Goal: Task Accomplishment & Management: Manage account settings

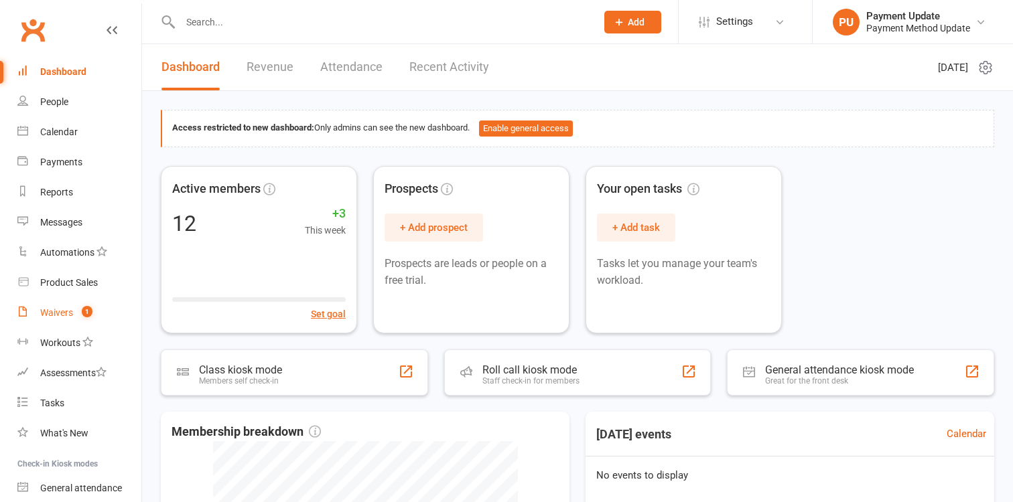
click at [80, 309] on count-badge "1" at bounding box center [83, 312] width 17 height 11
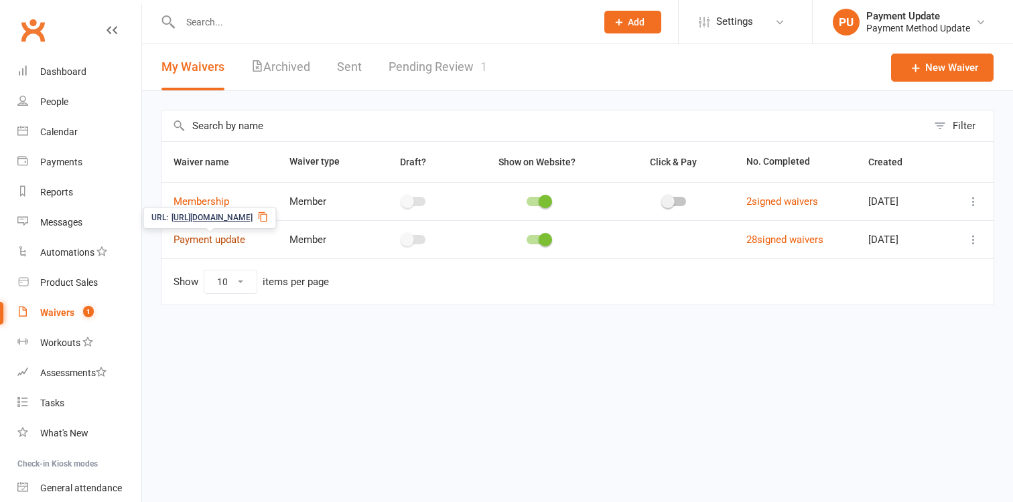
click at [206, 239] on link "Payment update" at bounding box center [209, 240] width 72 height 12
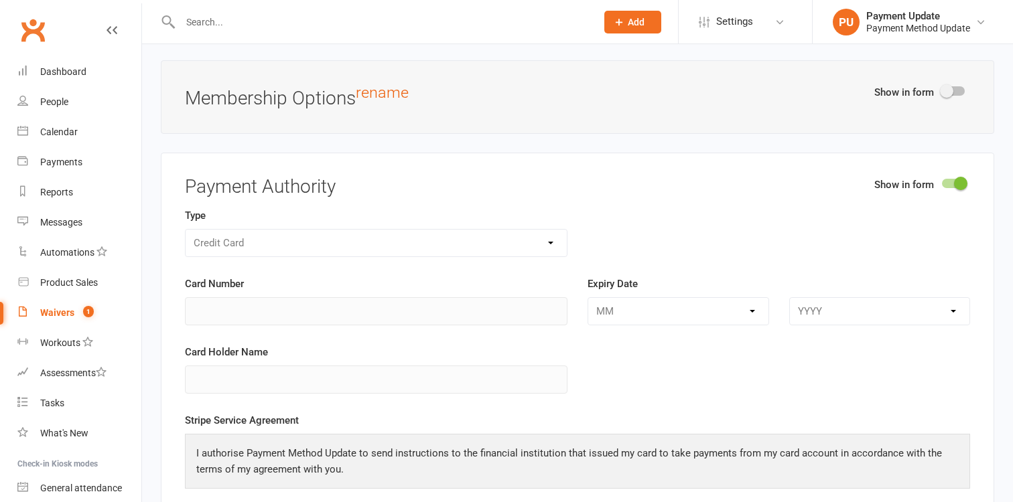
scroll to position [1806, 0]
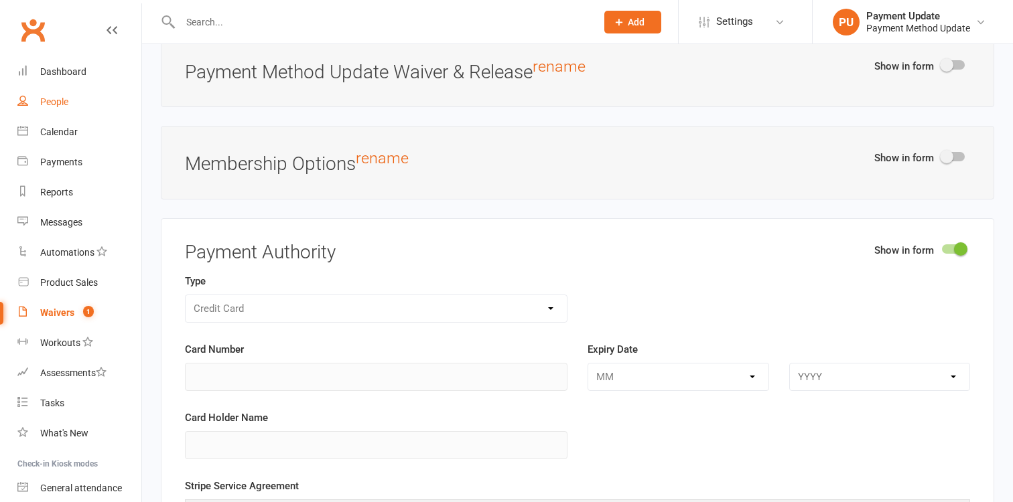
click at [62, 107] on div "People" at bounding box center [54, 101] width 28 height 11
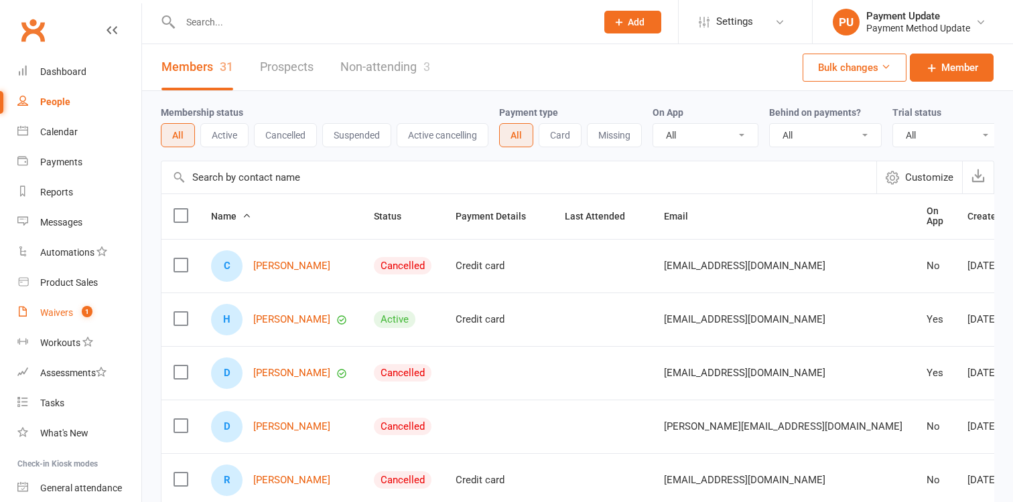
click at [64, 313] on div "Waivers" at bounding box center [56, 312] width 33 height 11
click at [59, 313] on div "Waivers" at bounding box center [56, 312] width 33 height 11
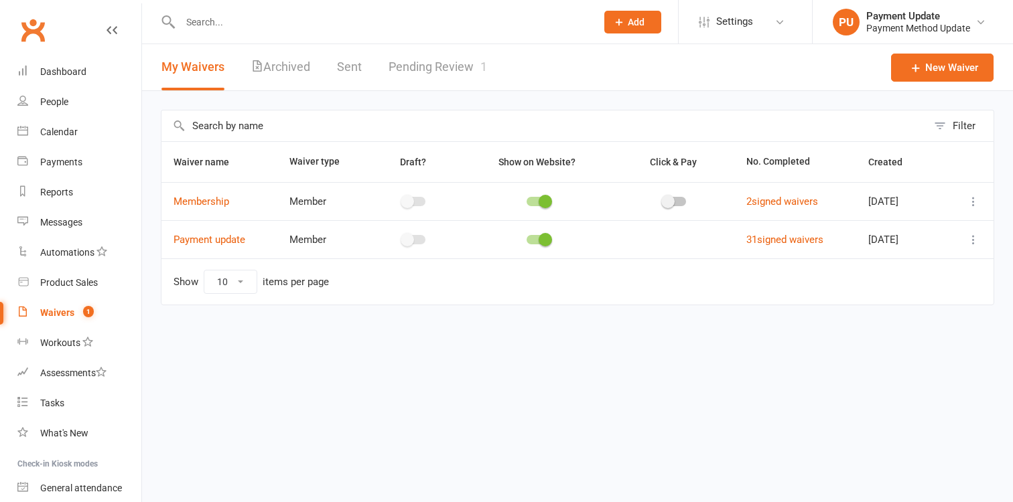
click at [450, 60] on link "Pending Review 1" at bounding box center [438, 67] width 98 height 46
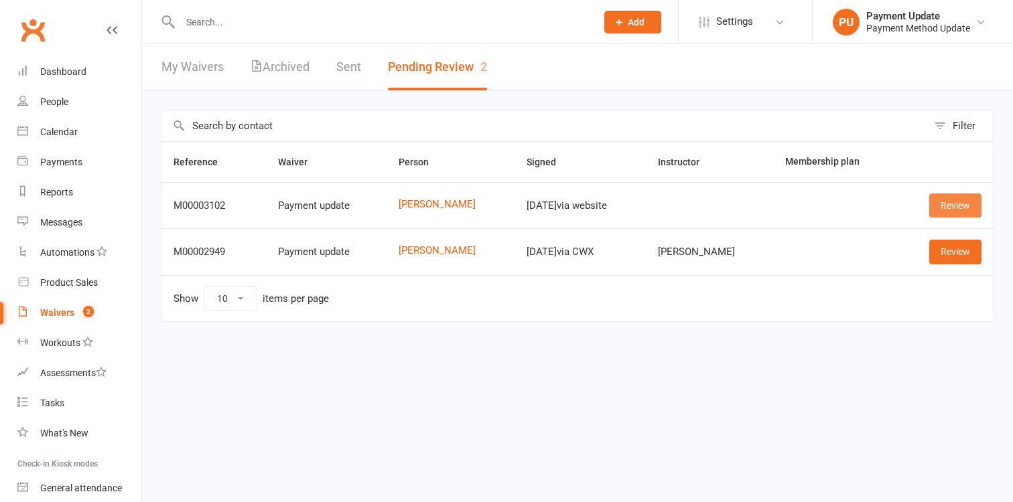
click at [972, 208] on link "Review" at bounding box center [955, 206] width 52 height 24
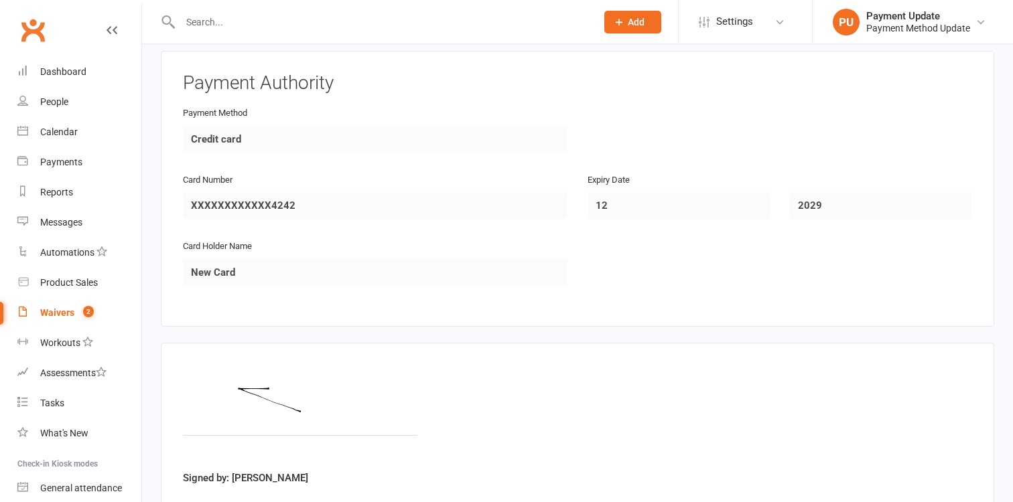
scroll to position [697, 0]
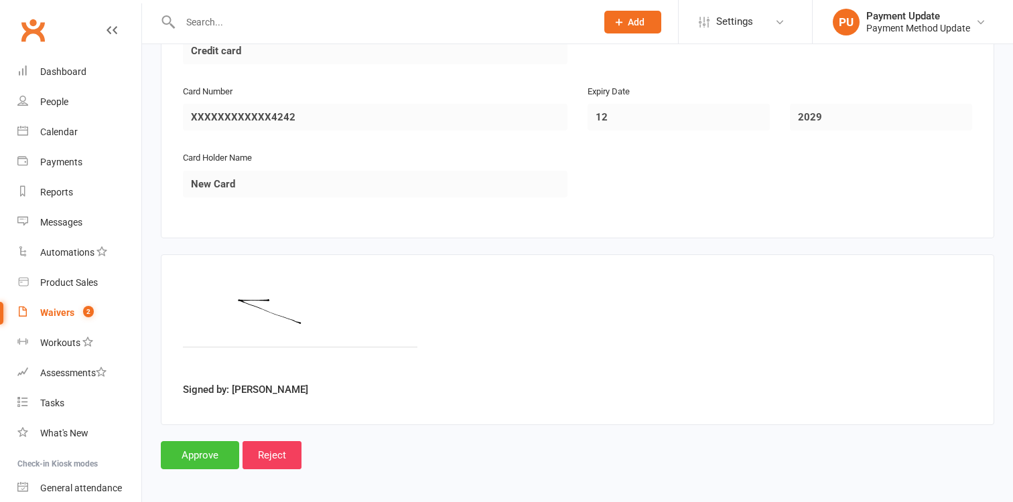
click at [201, 460] on input "Approve" at bounding box center [200, 455] width 78 height 28
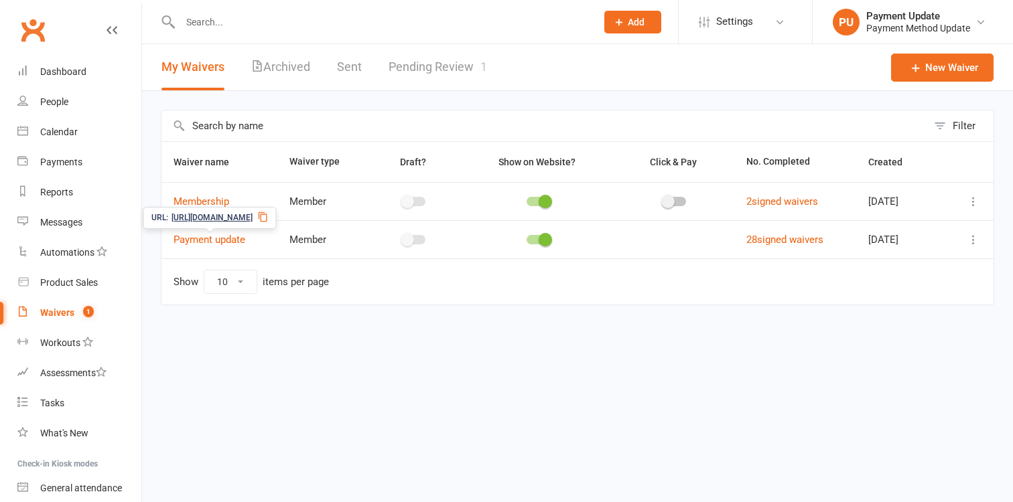
click at [240, 219] on span "https://app.cwx-staging.com/s/x0gAJLSm" at bounding box center [211, 218] width 81 height 13
click at [220, 236] on link "Payment update" at bounding box center [209, 240] width 72 height 12
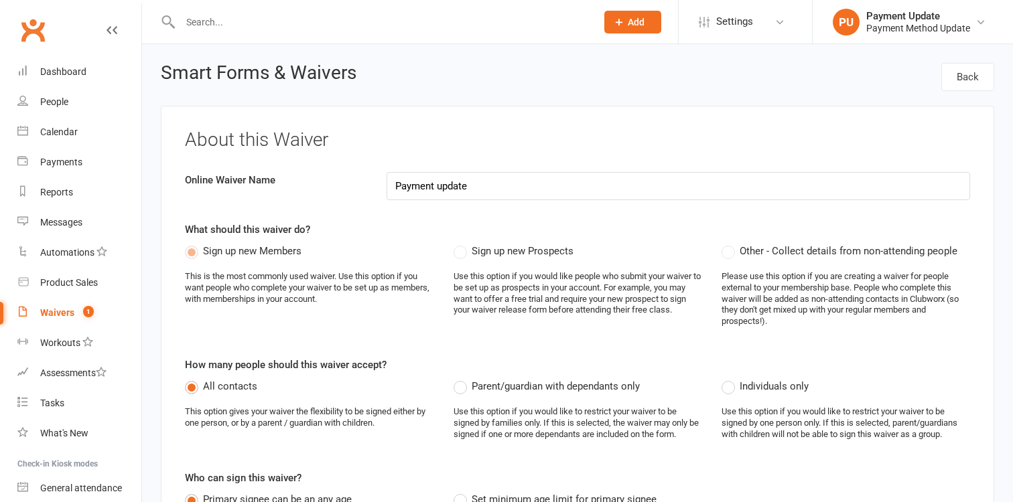
click at [57, 309] on div "Waivers" at bounding box center [57, 312] width 34 height 11
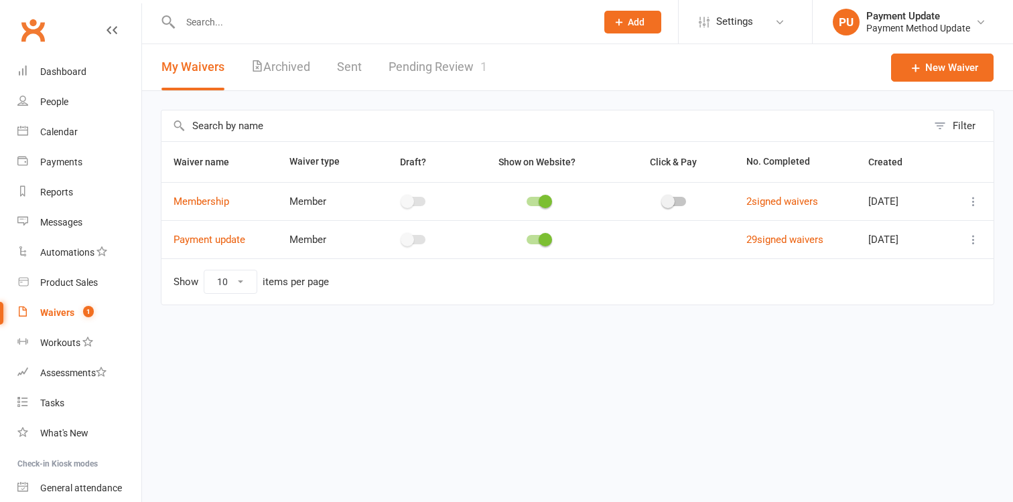
click at [447, 54] on link "Pending Review 1" at bounding box center [438, 67] width 98 height 46
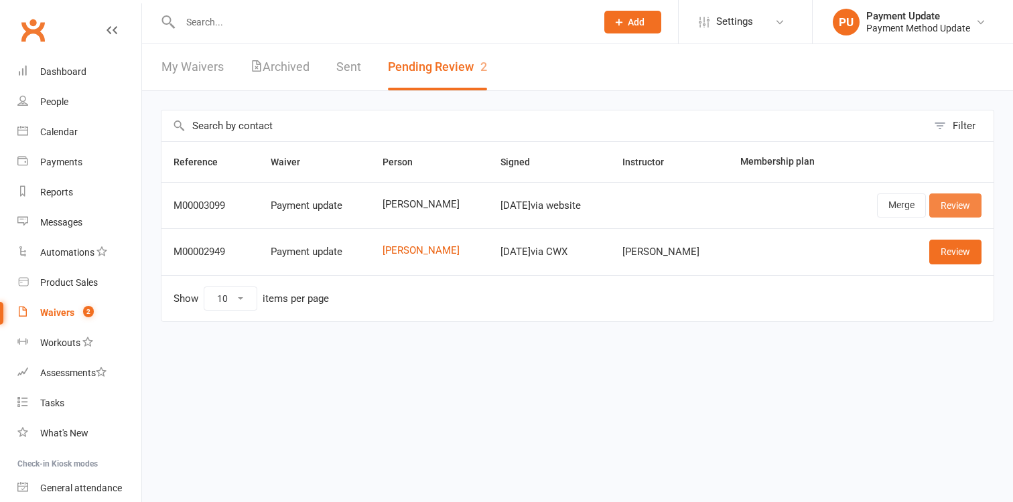
click at [951, 202] on link "Review" at bounding box center [955, 206] width 52 height 24
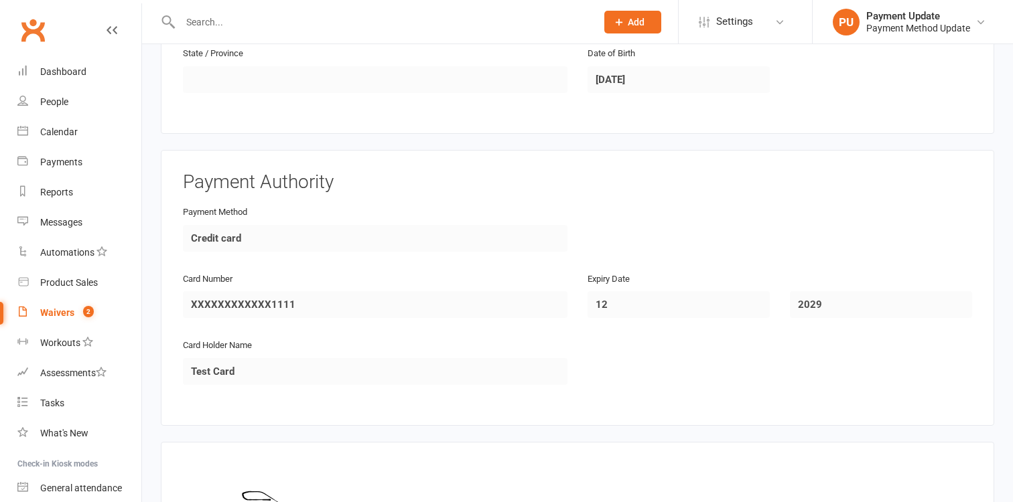
scroll to position [794, 0]
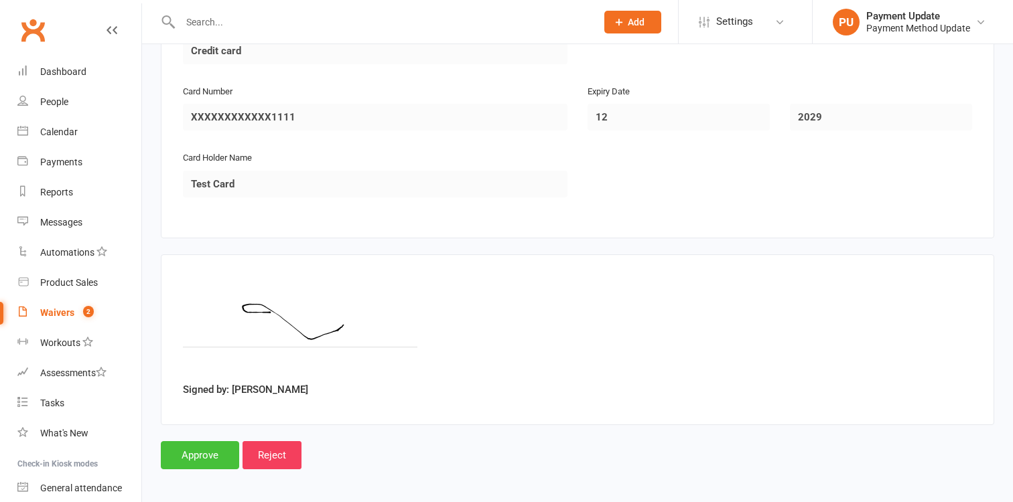
click at [209, 457] on input "Approve" at bounding box center [200, 455] width 78 height 28
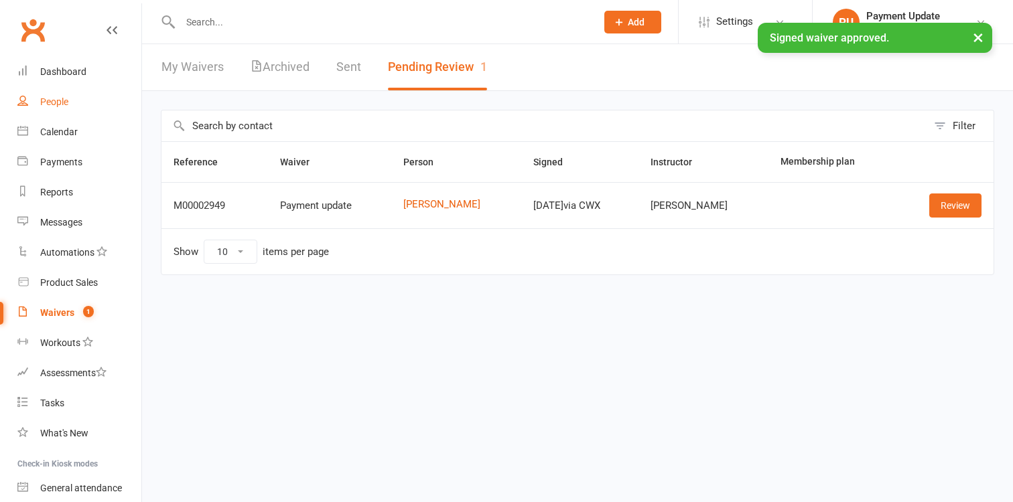
click at [49, 101] on div "People" at bounding box center [54, 101] width 28 height 11
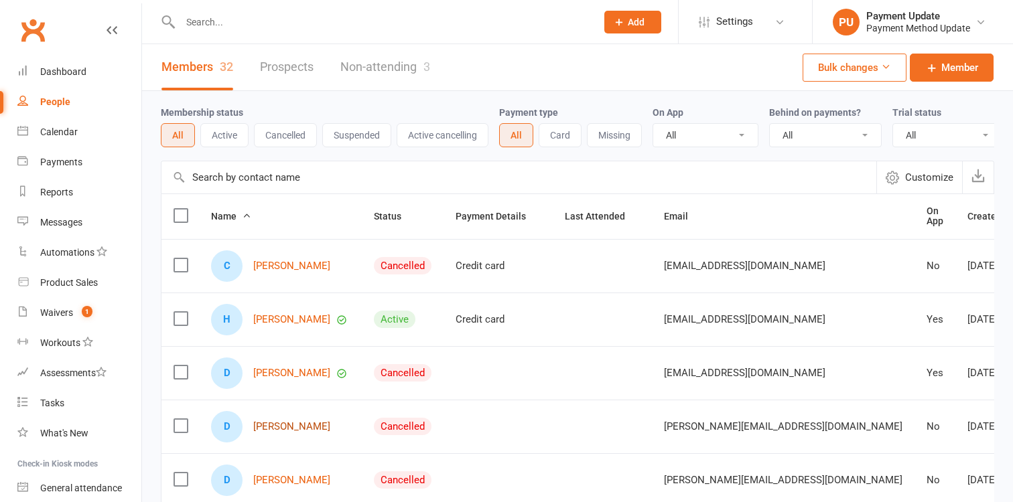
click at [299, 425] on link "David Edwards" at bounding box center [291, 426] width 77 height 11
click at [301, 480] on link "David Edwards" at bounding box center [291, 480] width 77 height 11
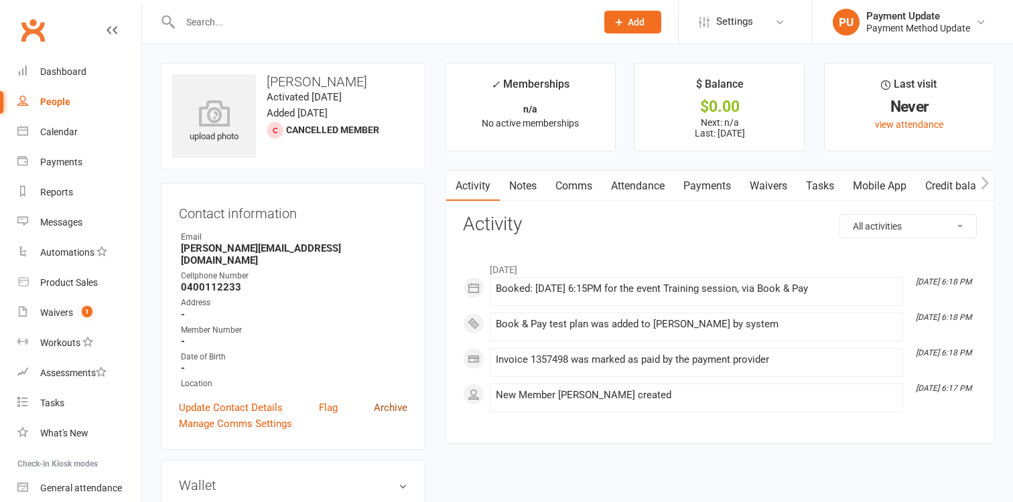
click at [393, 400] on link "Archive" at bounding box center [390, 408] width 33 height 16
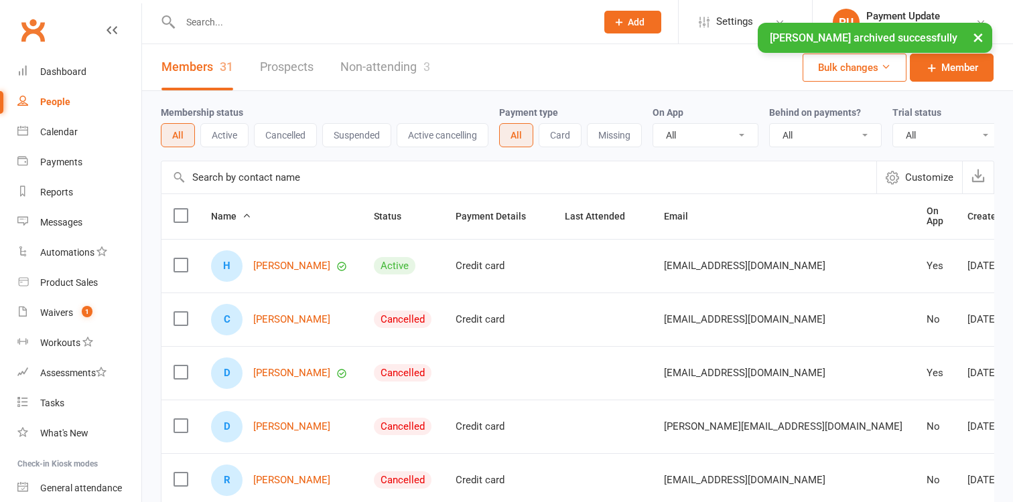
click at [52, 104] on div "People" at bounding box center [55, 101] width 30 height 11
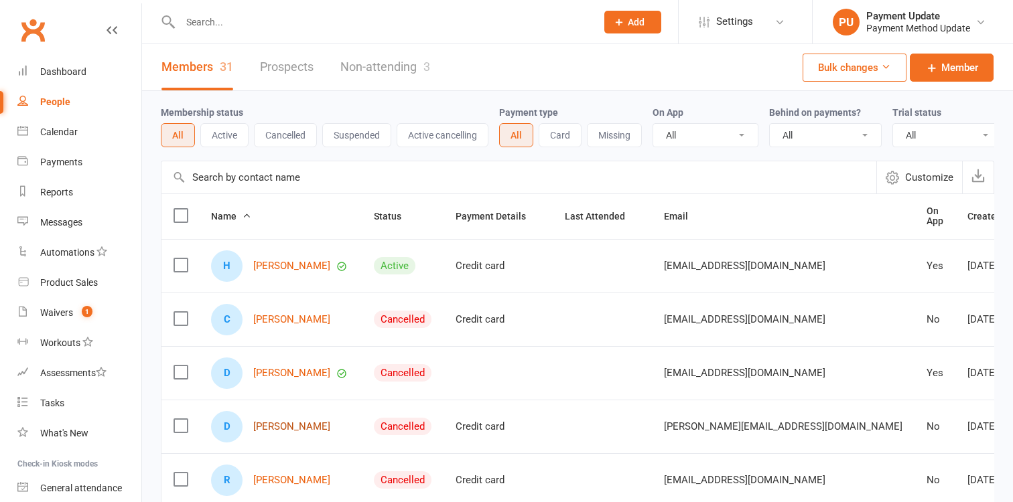
click at [300, 431] on link "David Edwards" at bounding box center [291, 426] width 77 height 11
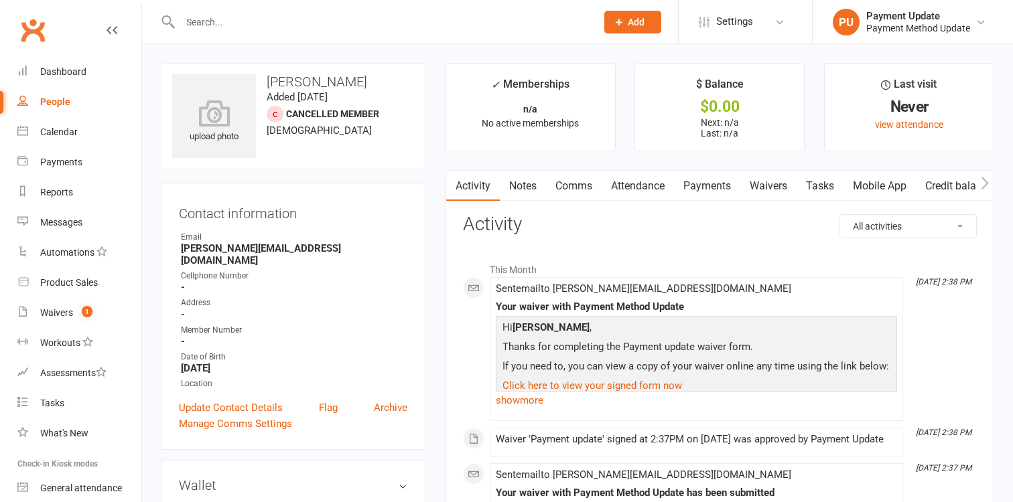
click at [762, 186] on link "Waivers" at bounding box center [768, 186] width 56 height 31
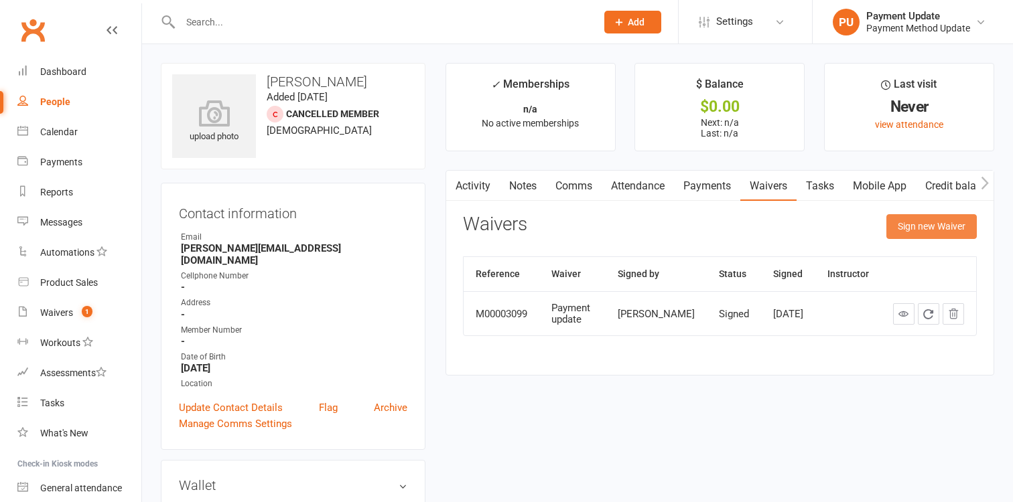
click at [953, 228] on button "Sign new Waiver" at bounding box center [931, 226] width 90 height 24
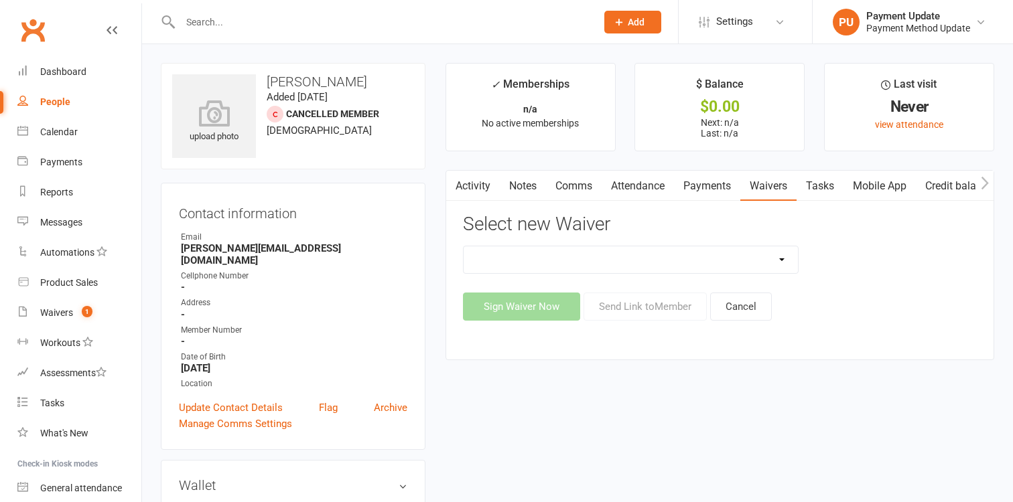
select select "447"
click option "Payment update" at bounding box center [0, 0] width 0 height 0
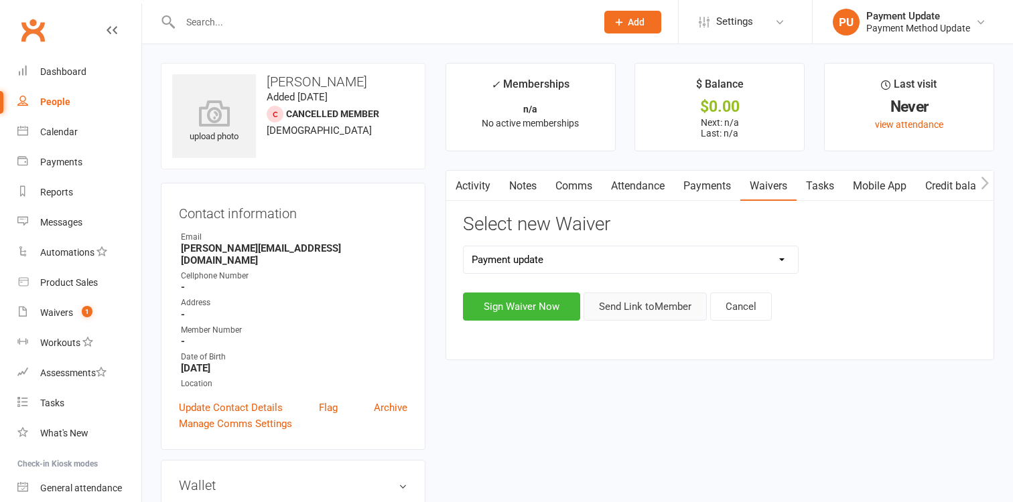
click at [623, 315] on button "Send Link to Member" at bounding box center [644, 307] width 123 height 28
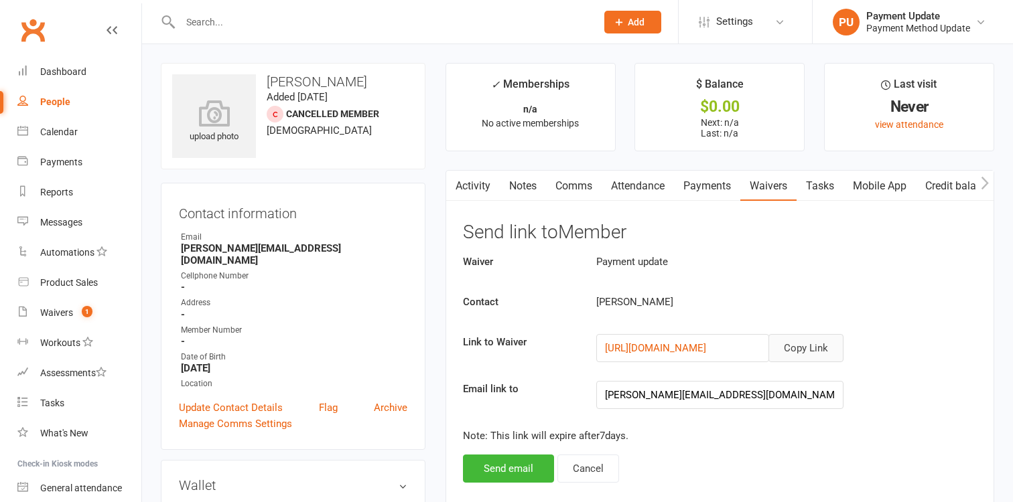
click at [821, 355] on button "Copy Link" at bounding box center [805, 348] width 75 height 28
click at [471, 189] on link "Activity" at bounding box center [473, 186] width 54 height 31
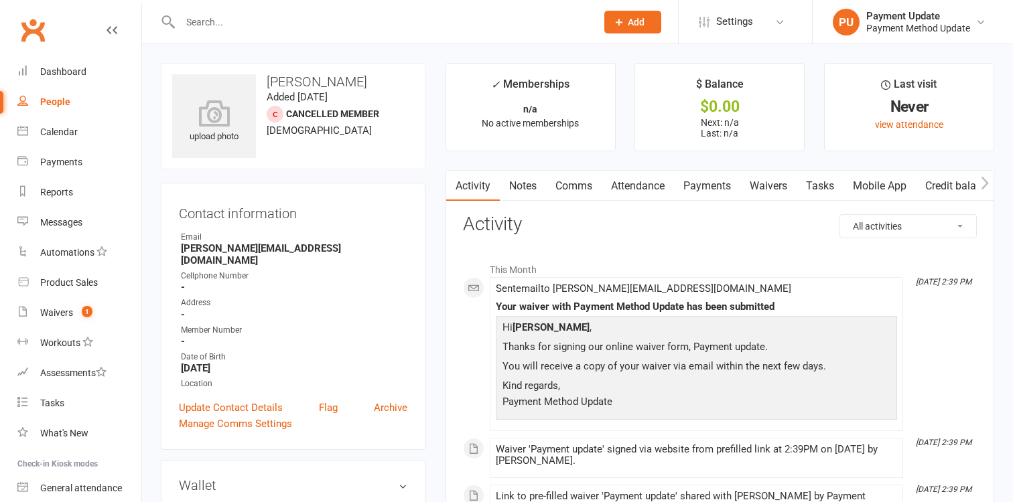
click at [778, 184] on link "Waivers" at bounding box center [768, 186] width 56 height 31
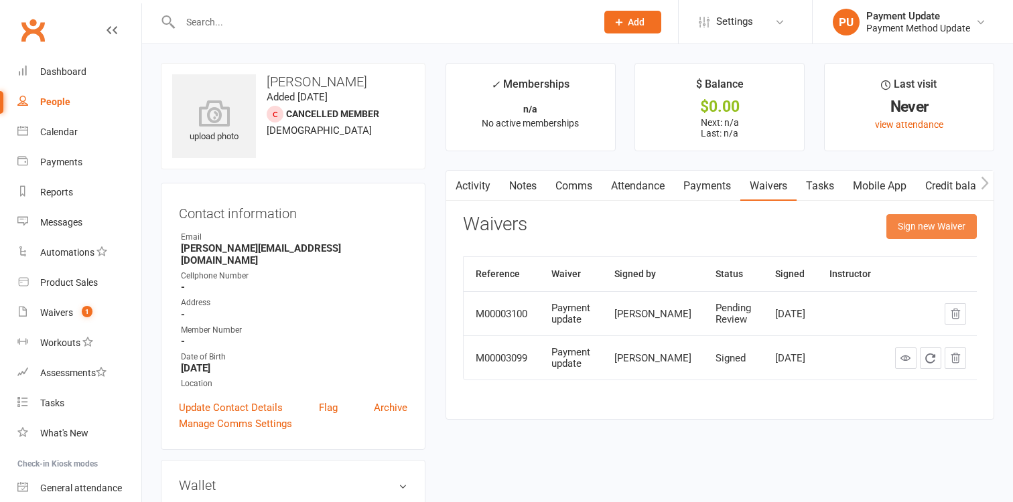
click at [923, 230] on button "Sign new Waiver" at bounding box center [931, 226] width 90 height 24
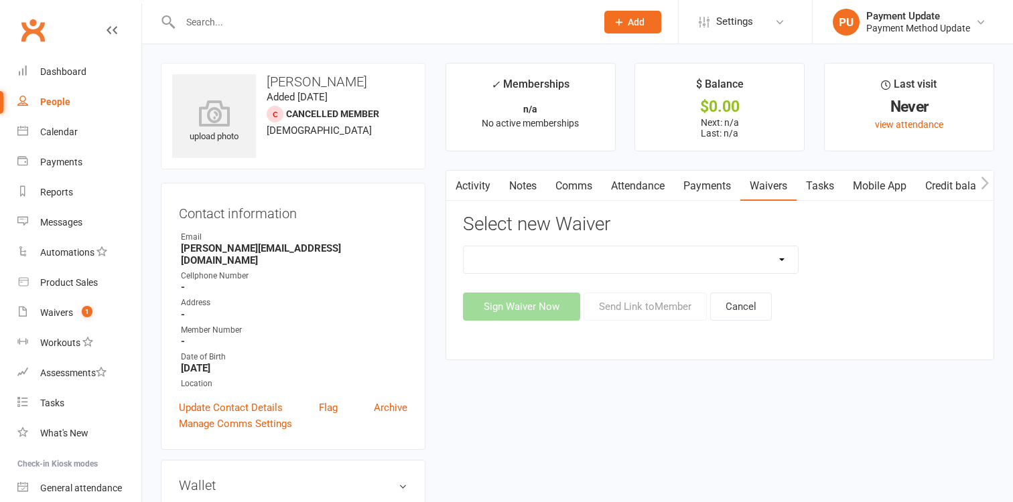
select select "447"
click option "Payment update" at bounding box center [0, 0] width 0 height 0
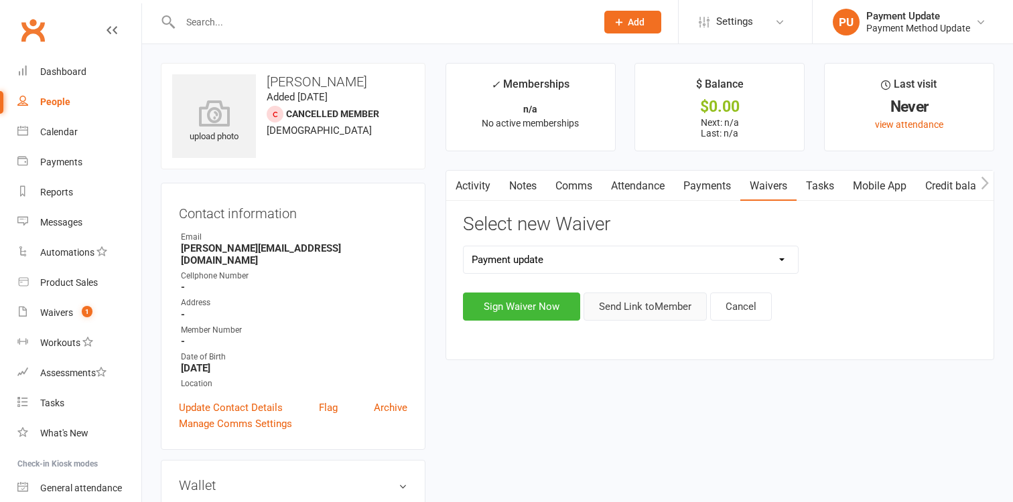
click at [630, 309] on button "Send Link to Member" at bounding box center [644, 307] width 123 height 28
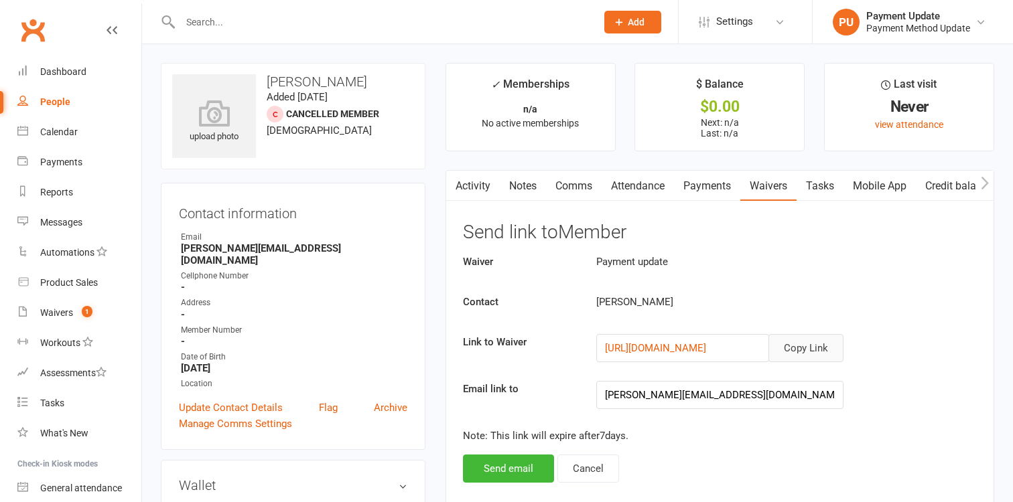
click at [817, 349] on button "Copy Link" at bounding box center [805, 348] width 75 height 28
click at [62, 312] on div "Waivers" at bounding box center [56, 312] width 33 height 11
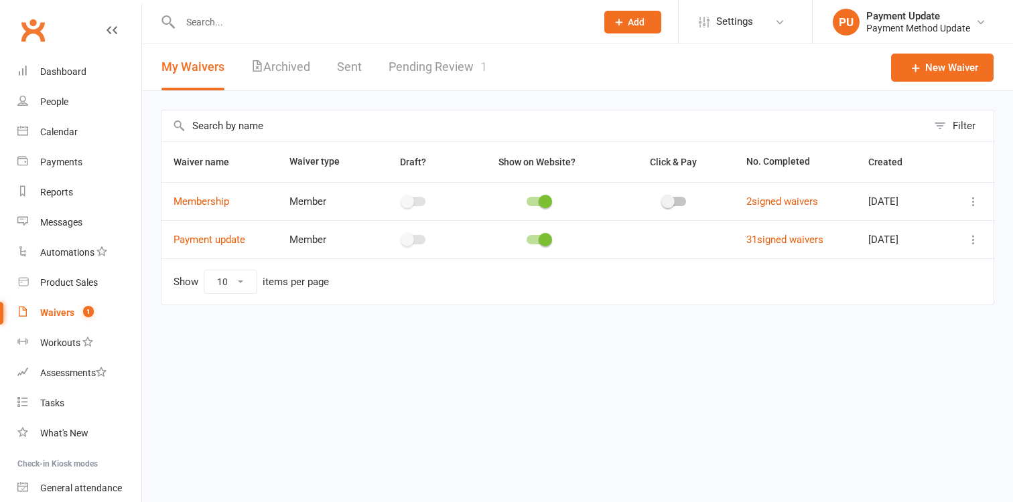
click at [447, 64] on link "Pending Review 1" at bounding box center [438, 67] width 98 height 46
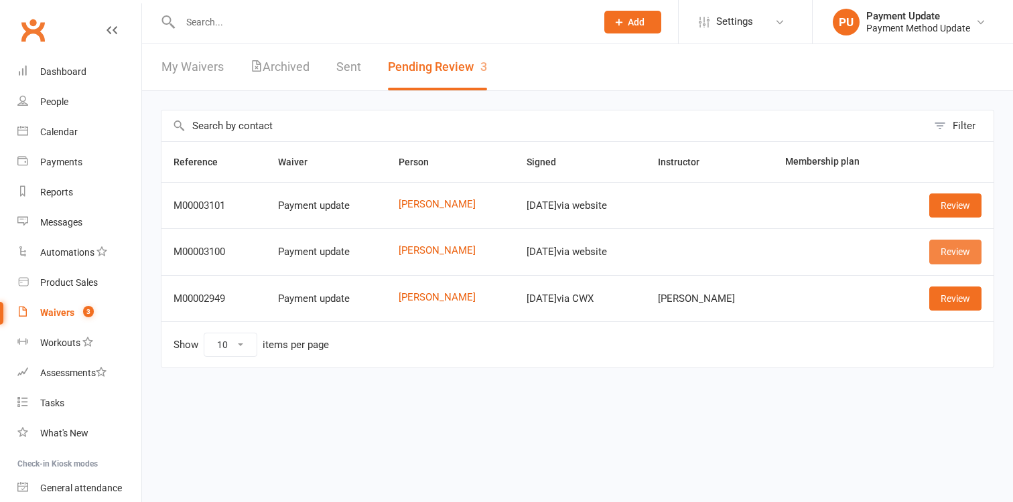
click at [941, 245] on link "Review" at bounding box center [955, 252] width 52 height 24
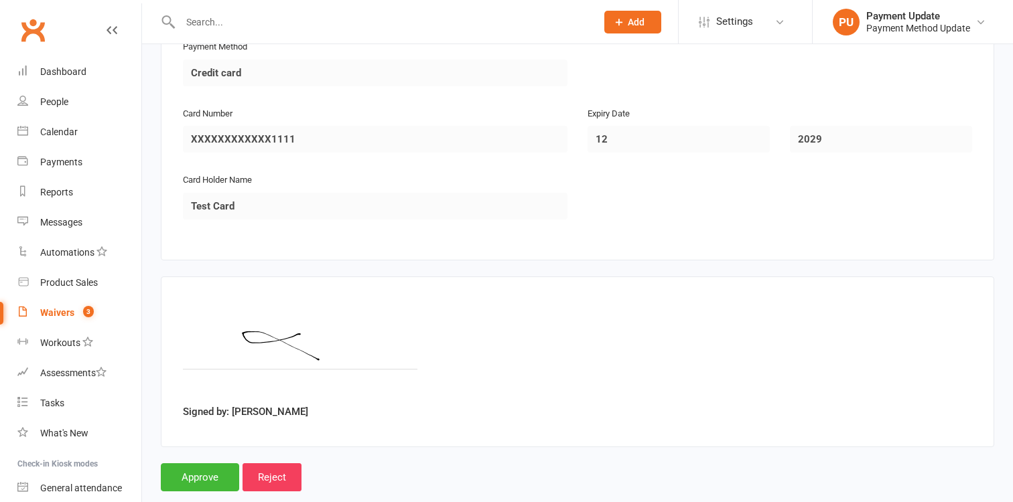
scroll to position [697, 0]
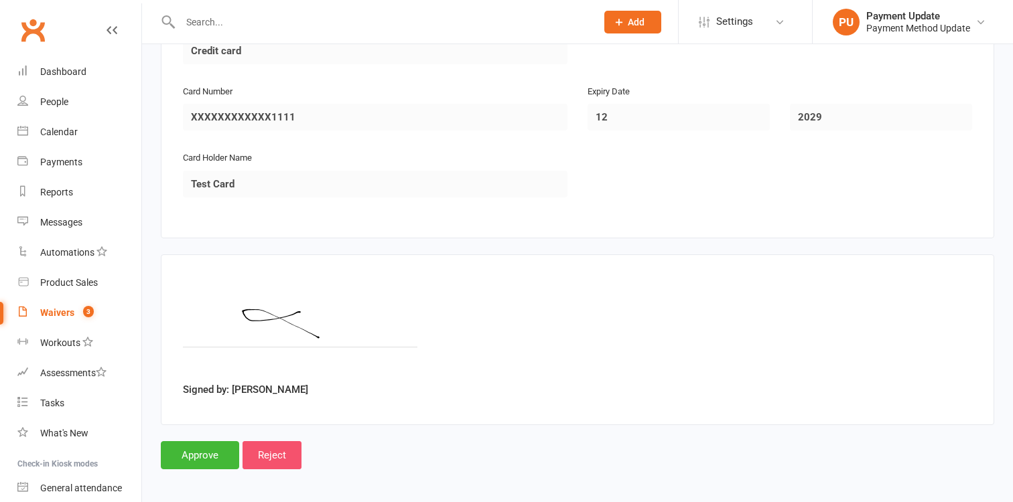
click at [273, 447] on input "Reject" at bounding box center [271, 455] width 59 height 28
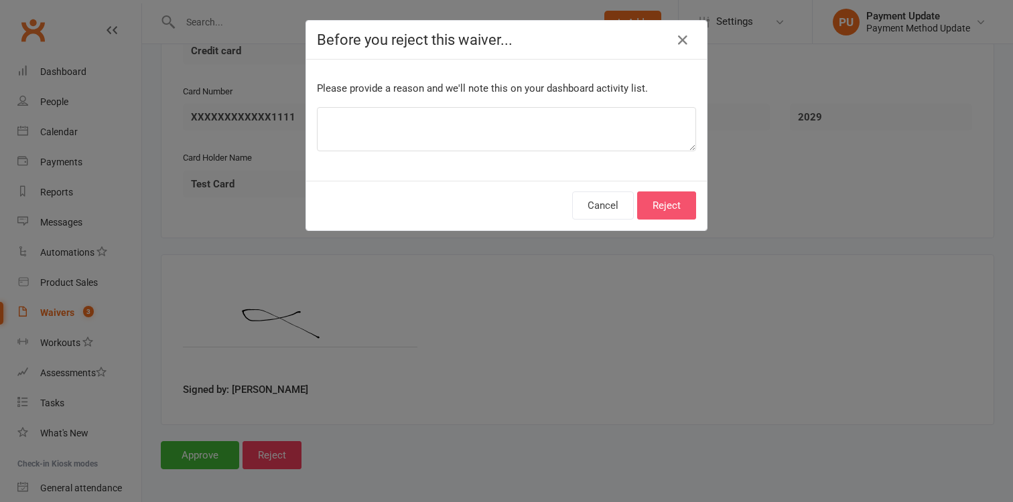
click at [669, 192] on button "Reject" at bounding box center [666, 206] width 59 height 28
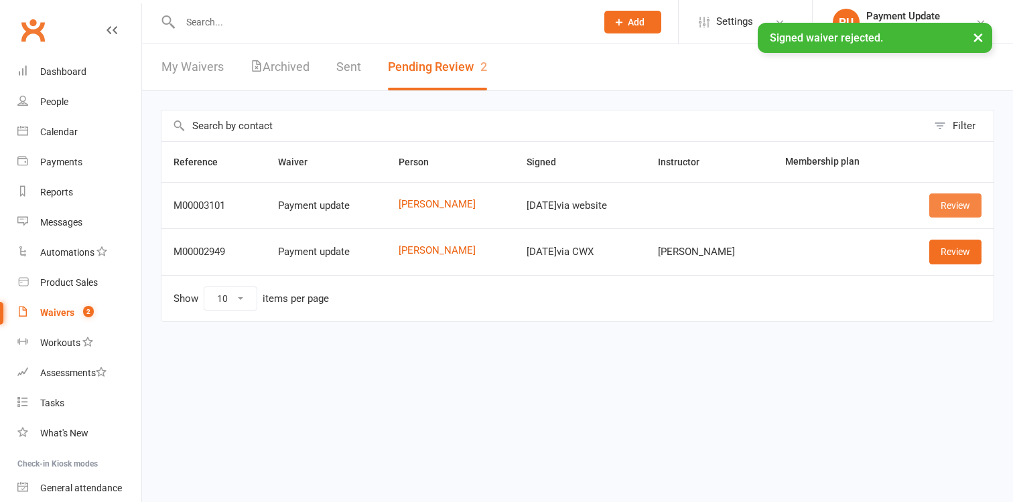
click at [956, 202] on link "Review" at bounding box center [955, 206] width 52 height 24
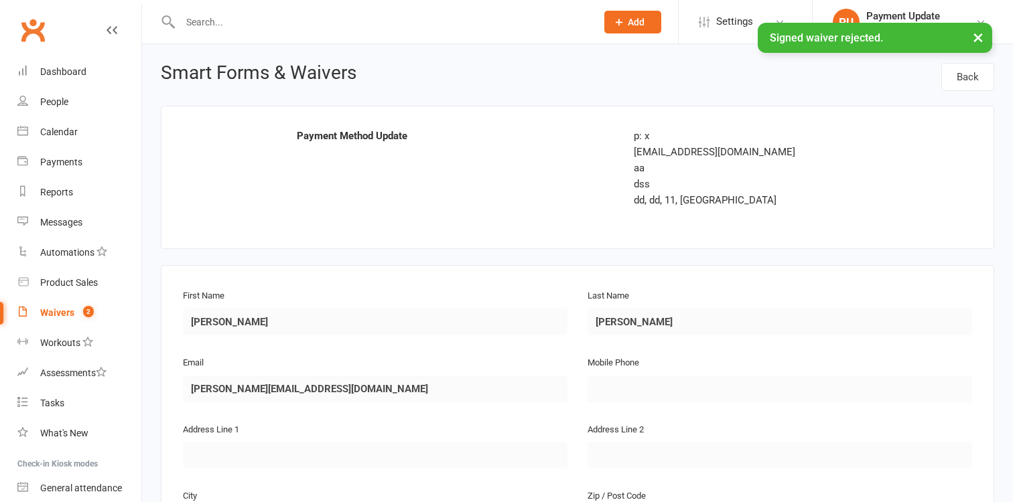
scroll to position [697, 0]
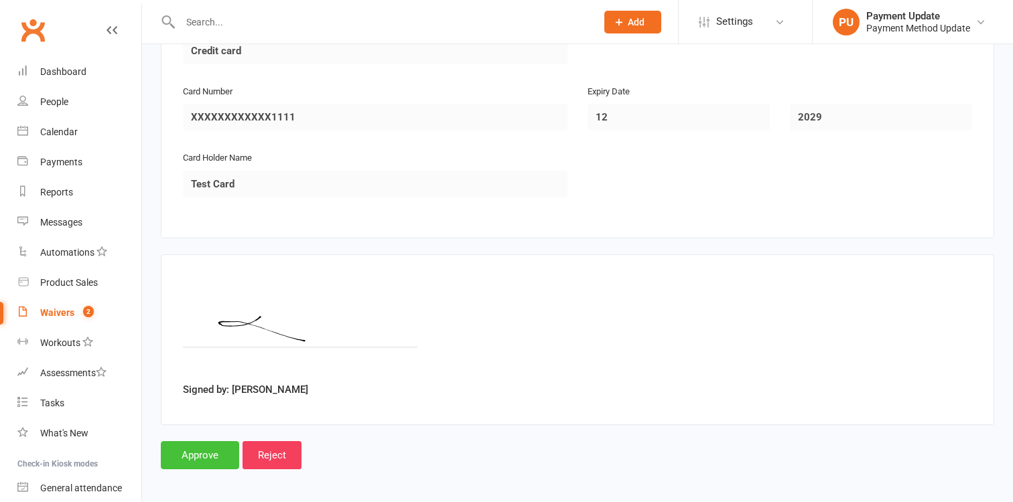
click at [214, 451] on input "Approve" at bounding box center [200, 455] width 78 height 28
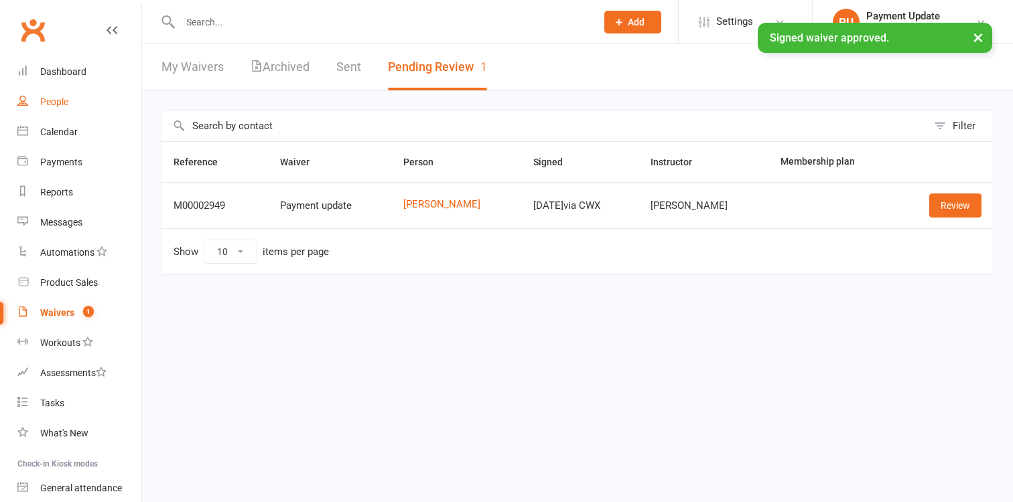
click at [49, 102] on div "People" at bounding box center [54, 101] width 28 height 11
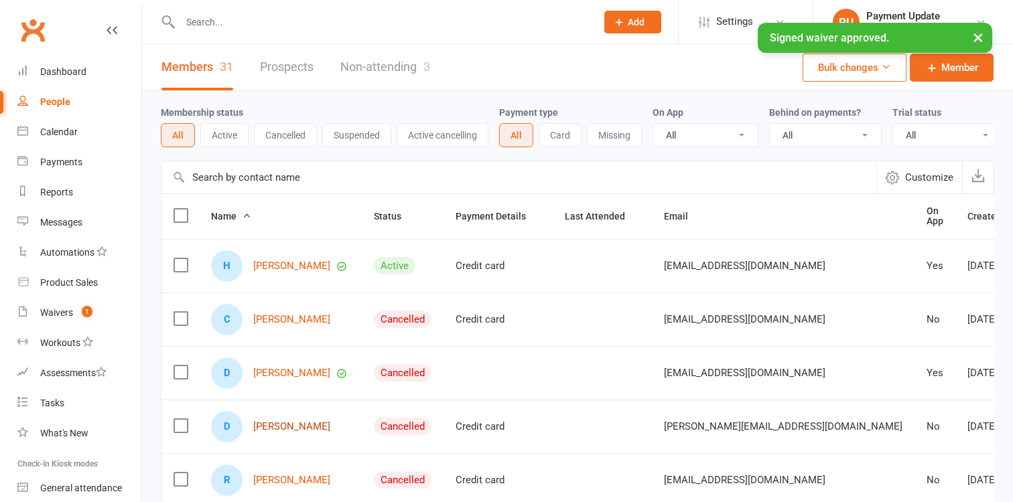
click at [295, 431] on link "David Edwards" at bounding box center [291, 426] width 77 height 11
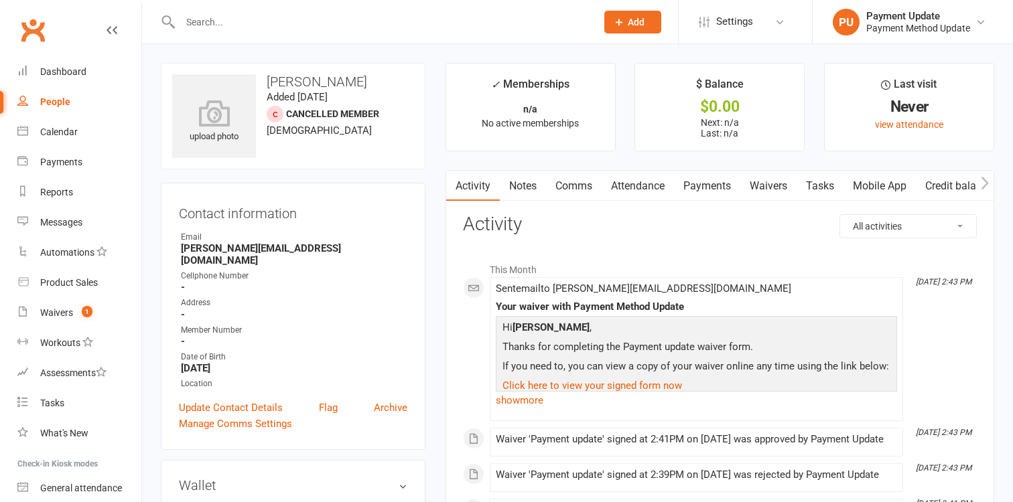
click at [770, 188] on link "Waivers" at bounding box center [768, 186] width 56 height 31
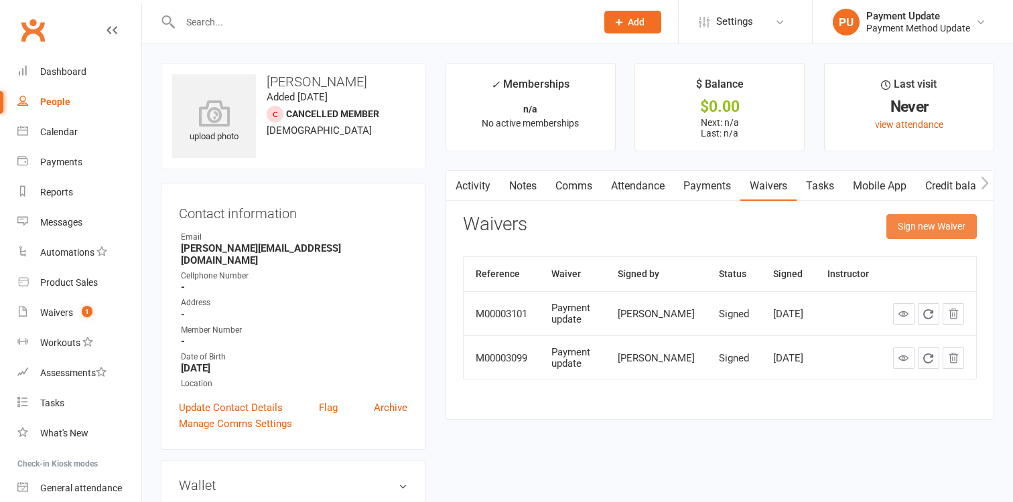
click at [947, 225] on button "Sign new Waiver" at bounding box center [931, 226] width 90 height 24
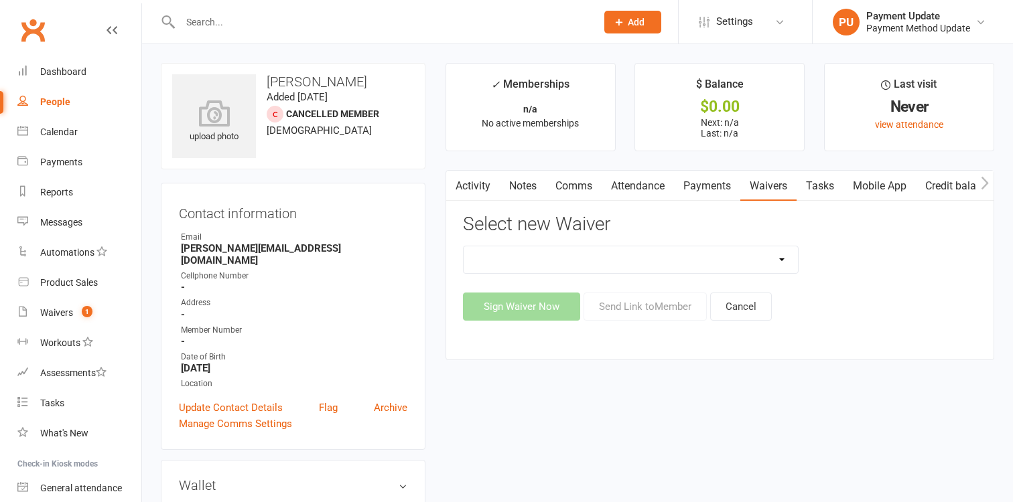
select select "447"
click option "Payment update" at bounding box center [0, 0] width 0 height 0
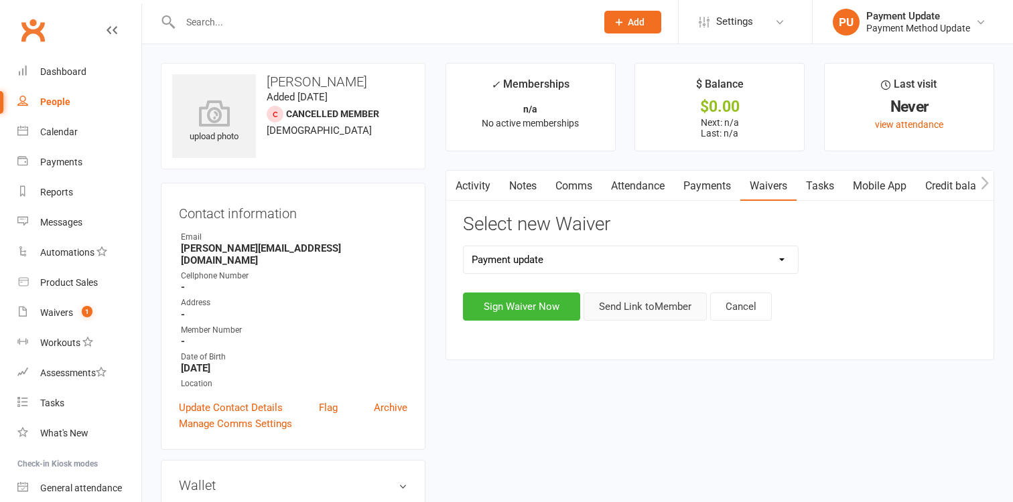
click at [661, 311] on button "Send Link to Member" at bounding box center [644, 307] width 123 height 28
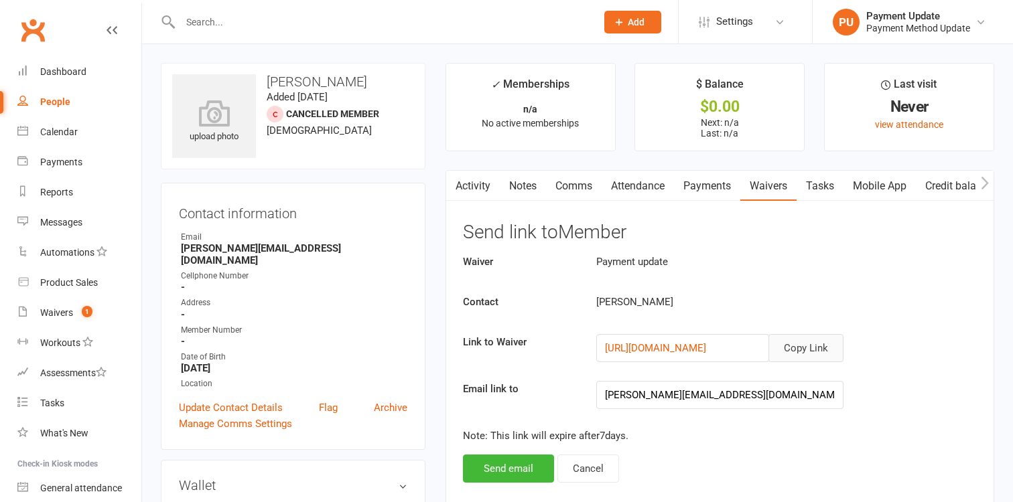
click at [810, 344] on button "Copy Link" at bounding box center [805, 348] width 75 height 28
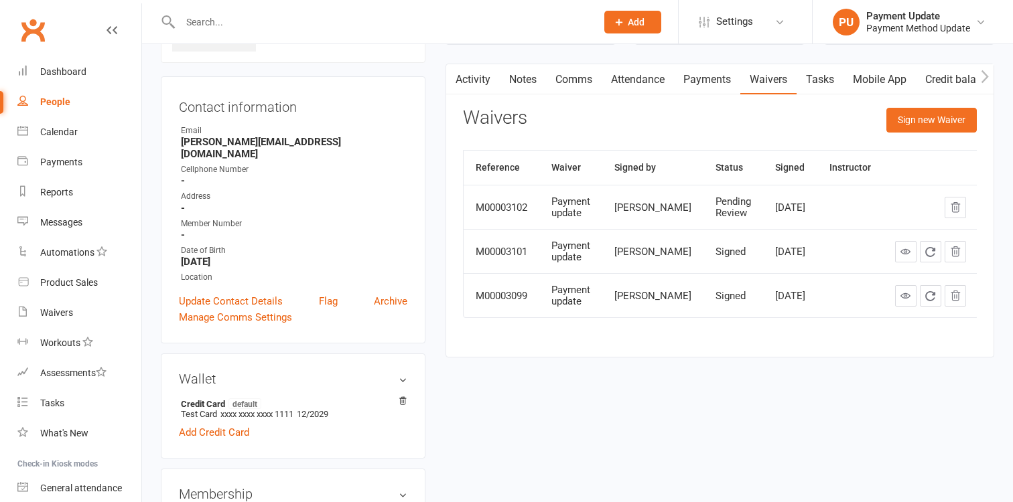
scroll to position [107, 0]
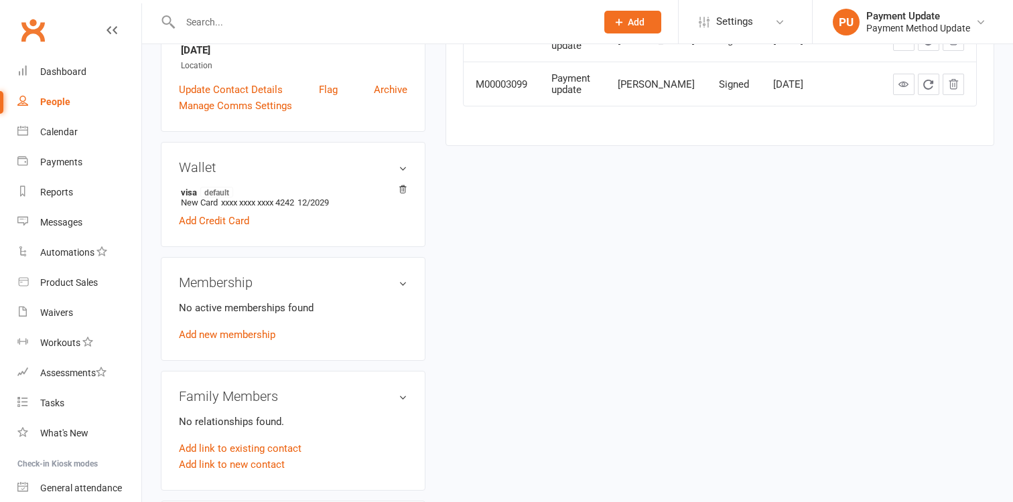
scroll to position [325, 0]
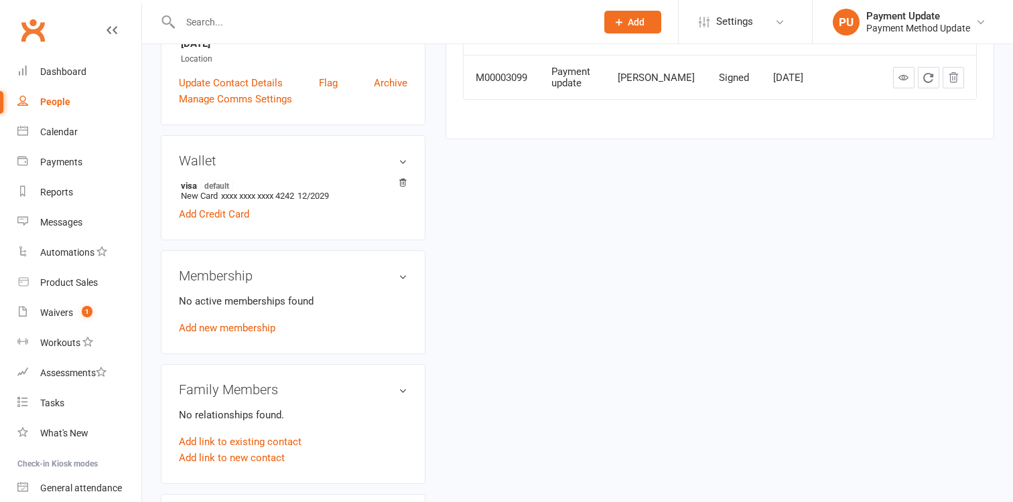
click at [52, 102] on div "People" at bounding box center [55, 101] width 30 height 11
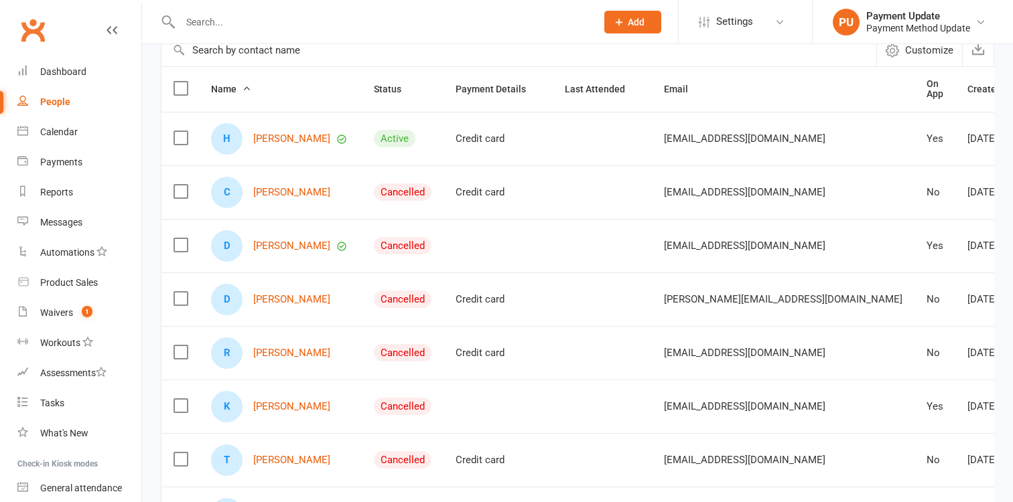
scroll to position [129, 0]
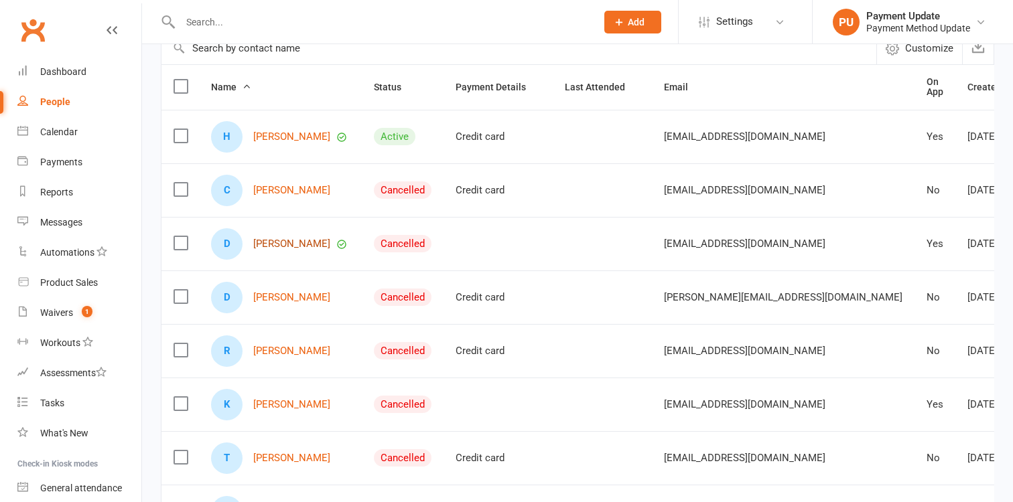
click at [290, 241] on link "[PERSON_NAME]" at bounding box center [291, 243] width 77 height 11
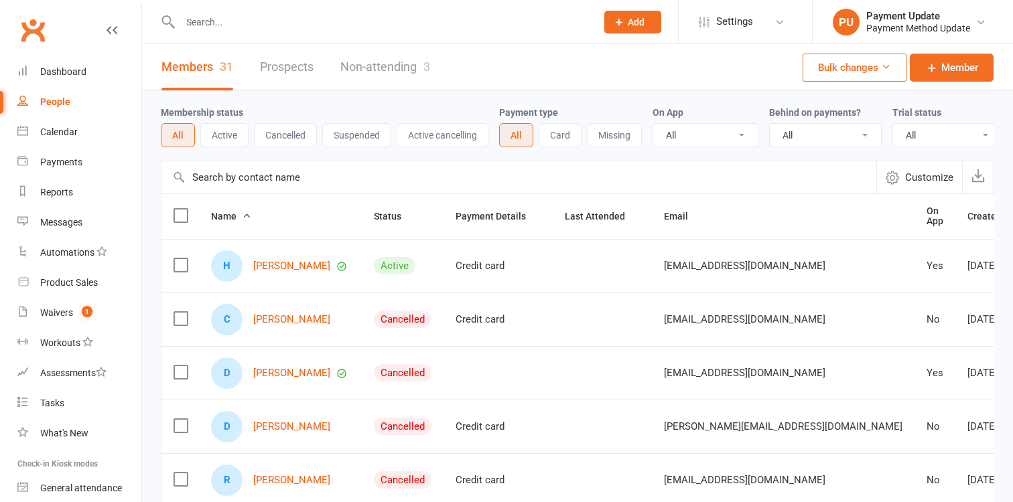
click at [620, 129] on button "Missing" at bounding box center [614, 135] width 55 height 24
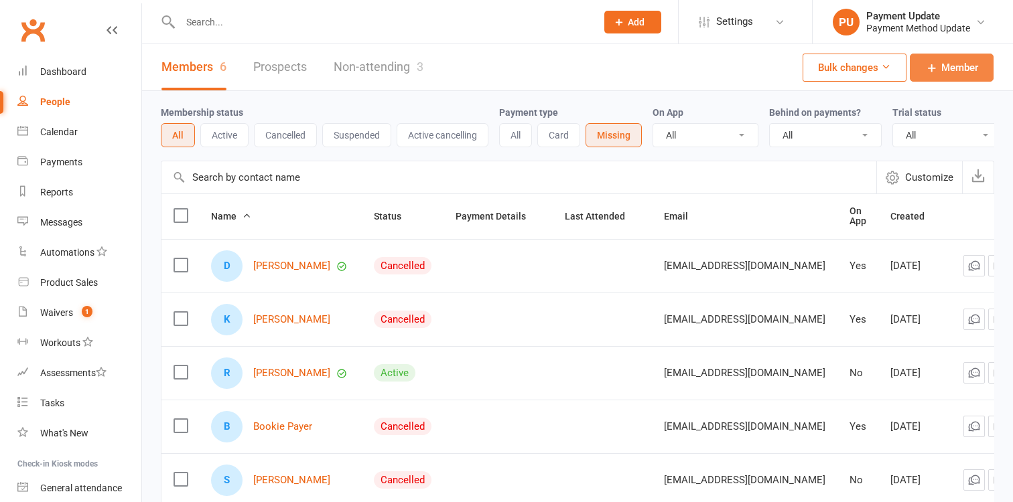
click at [955, 67] on span "Member" at bounding box center [959, 68] width 37 height 16
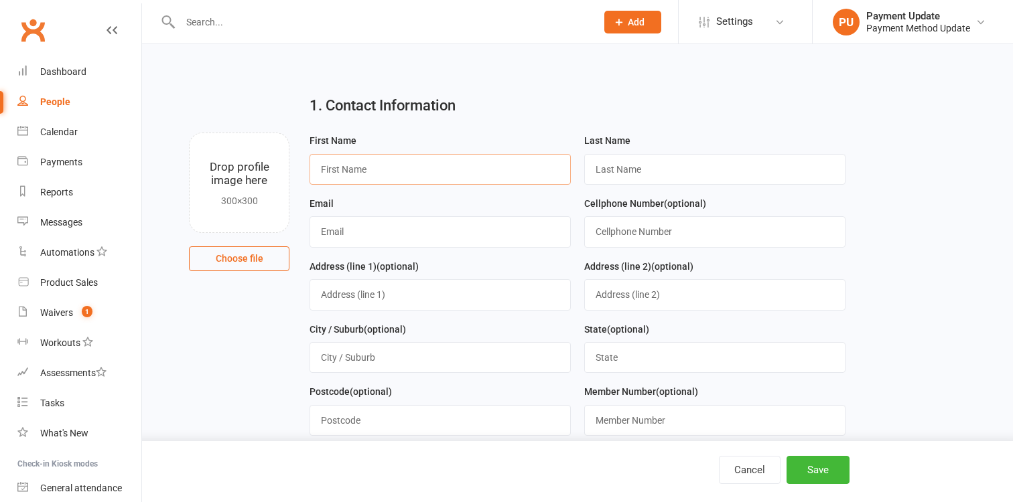
click at [456, 174] on input "text" at bounding box center [439, 169] width 261 height 31
type input "No"
type input "Card"
type input "[PERSON_NAME][EMAIL_ADDRESS][DOMAIN_NAME]"
click at [803, 471] on button "Save" at bounding box center [817, 470] width 63 height 28
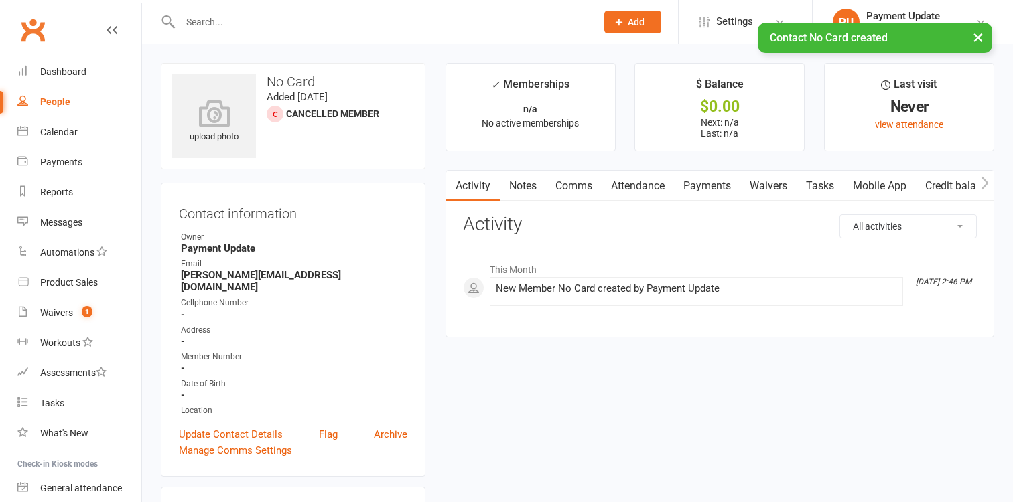
click at [758, 184] on link "Waivers" at bounding box center [768, 186] width 56 height 31
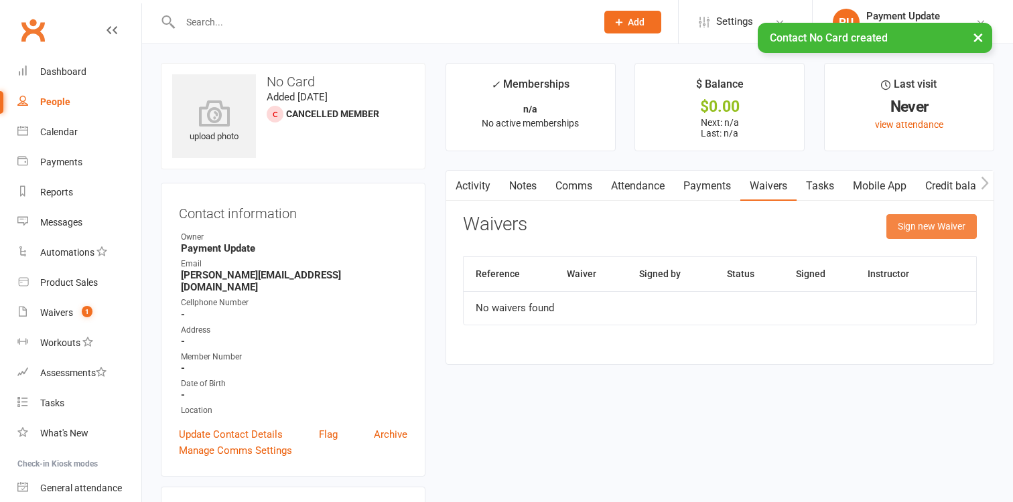
click at [948, 229] on button "Sign new Waiver" at bounding box center [931, 226] width 90 height 24
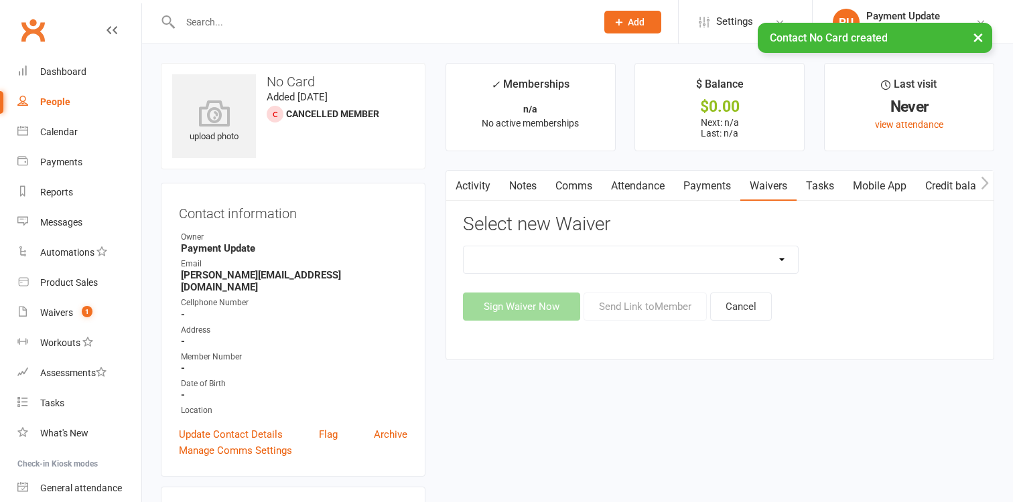
select select "447"
click option "Payment update" at bounding box center [0, 0] width 0 height 0
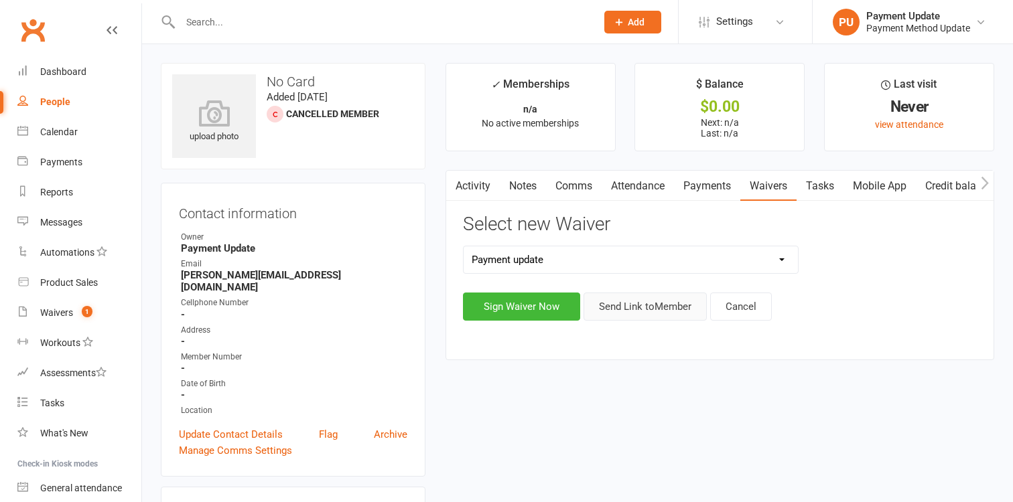
click at [639, 307] on button "Send Link to Member" at bounding box center [644, 307] width 123 height 28
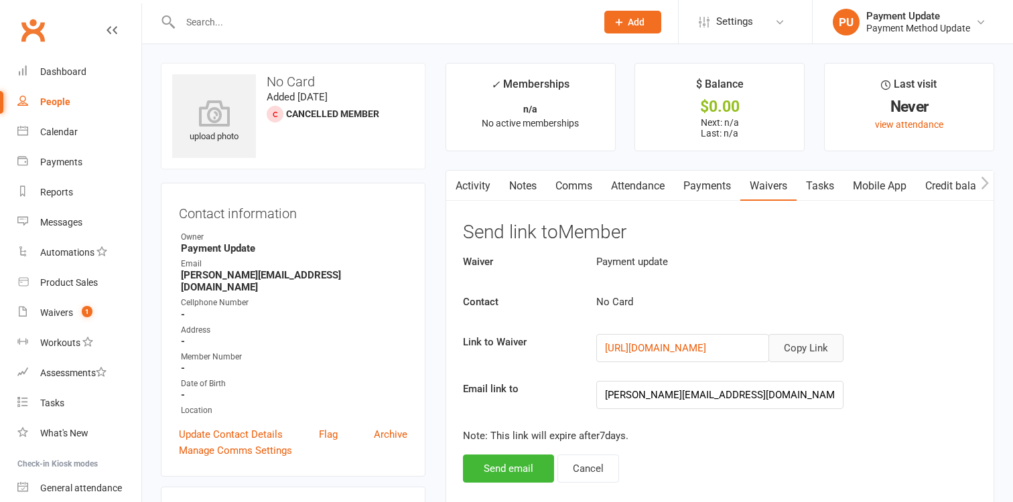
click at [823, 346] on button "Copy Link" at bounding box center [805, 348] width 75 height 28
click at [60, 313] on div "Waivers" at bounding box center [56, 312] width 33 height 11
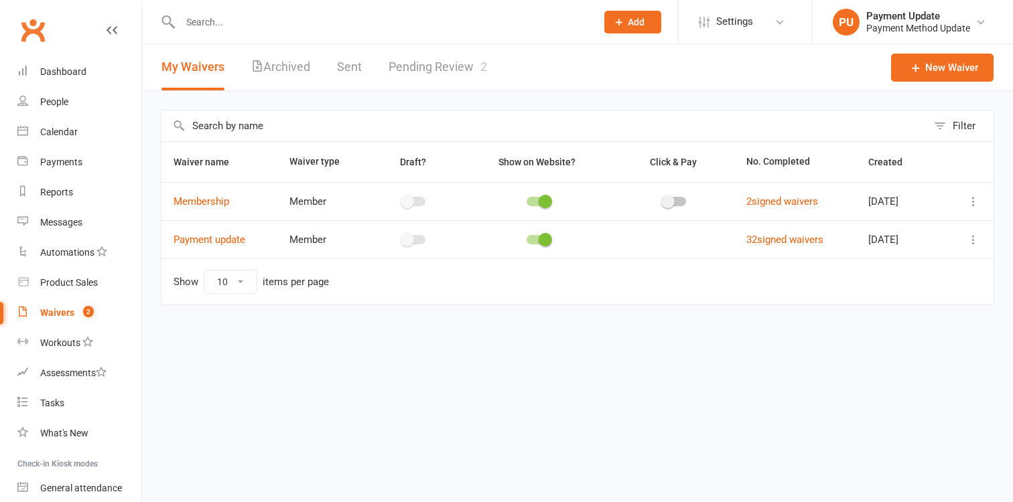
click at [449, 61] on link "Pending Review 2" at bounding box center [438, 67] width 98 height 46
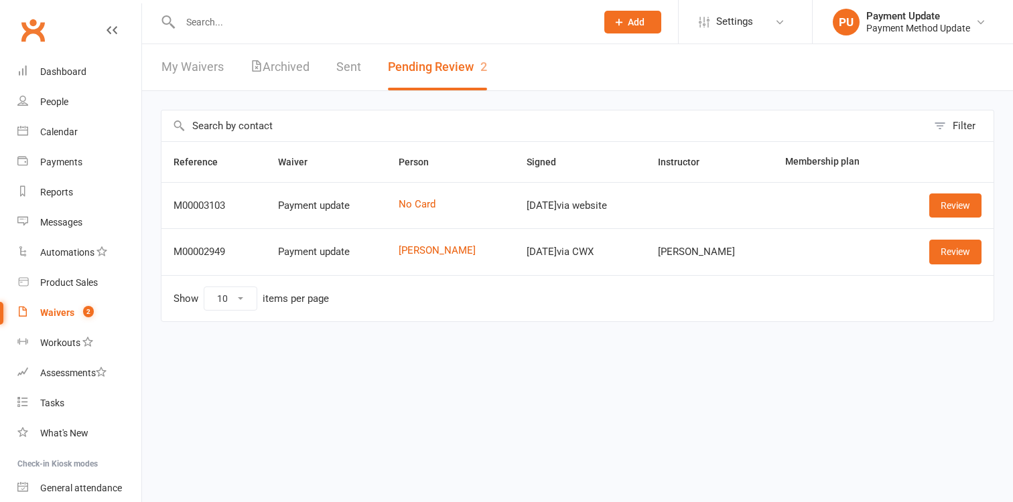
click at [194, 202] on div "M00003103" at bounding box center [213, 205] width 80 height 11
click at [943, 208] on link "Review" at bounding box center [955, 206] width 52 height 24
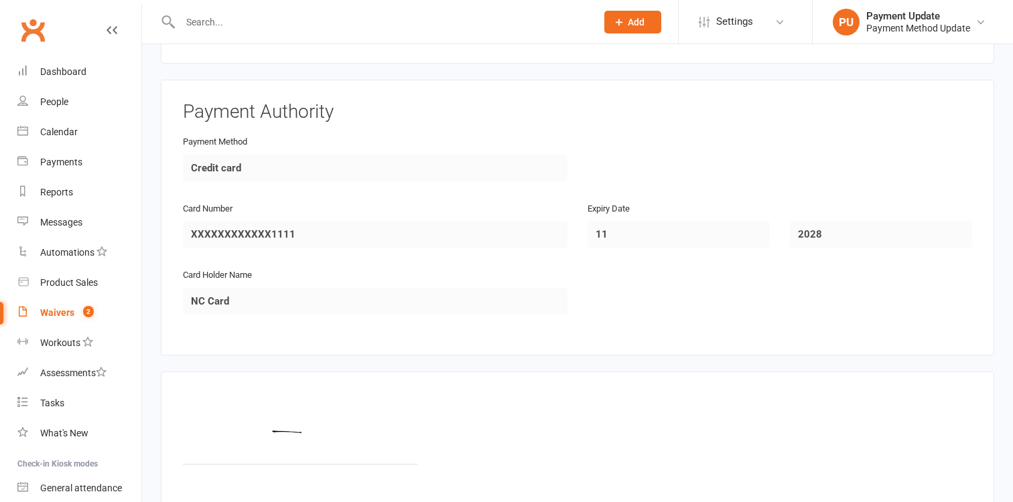
scroll to position [697, 0]
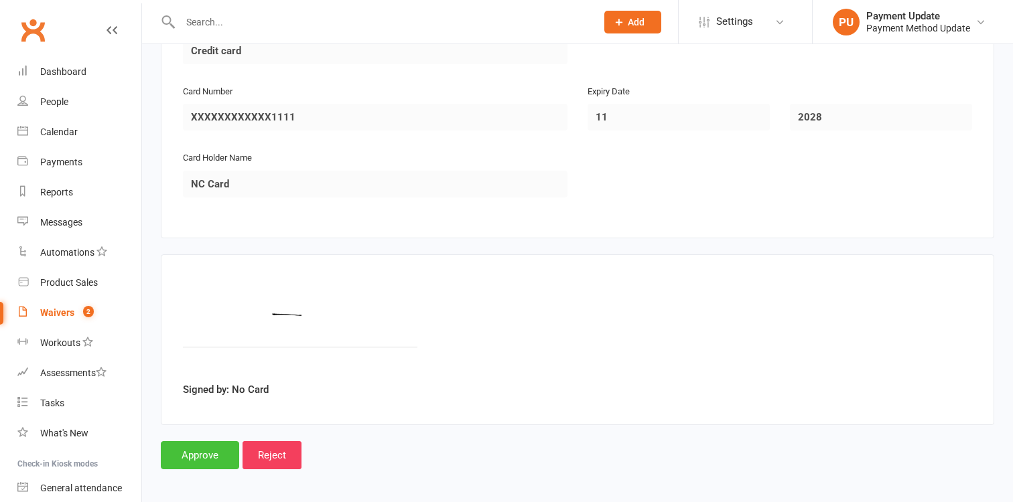
click at [198, 453] on input "Approve" at bounding box center [200, 455] width 78 height 28
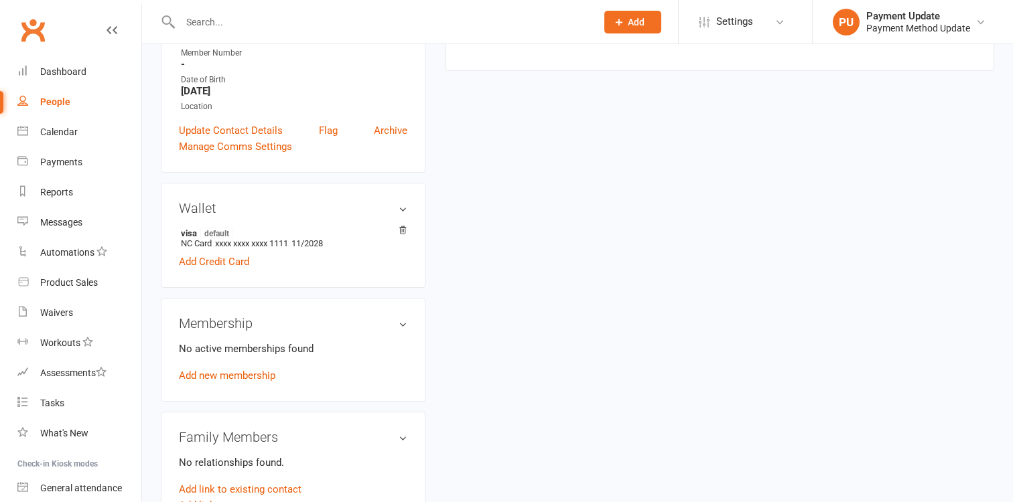
scroll to position [306, 0]
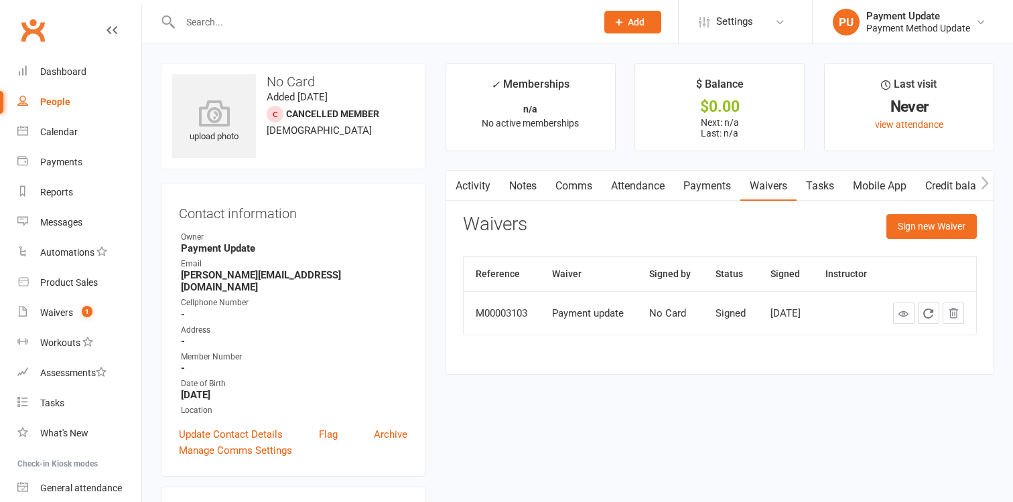
click at [374, 427] on div "Update Contact Details Flag Archive" at bounding box center [293, 435] width 228 height 16
click at [395, 427] on link "Archive" at bounding box center [390, 435] width 33 height 16
